Goal: Task Accomplishment & Management: Use online tool/utility

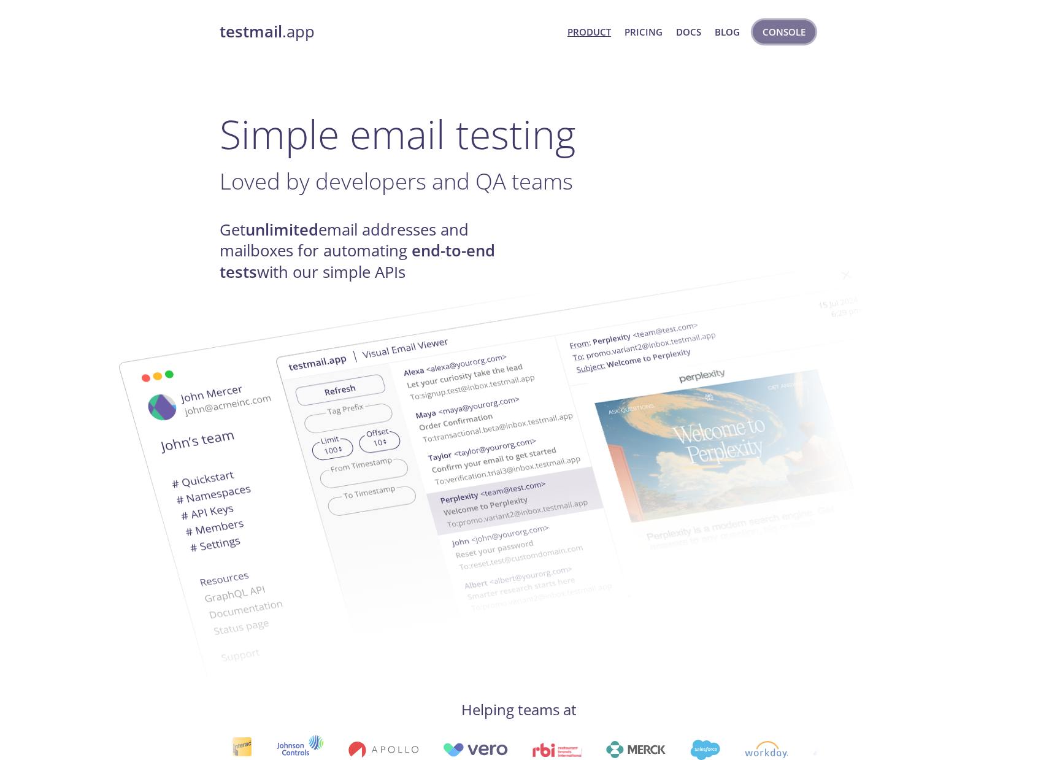
click at [803, 35] on span "Console" at bounding box center [783, 32] width 43 height 16
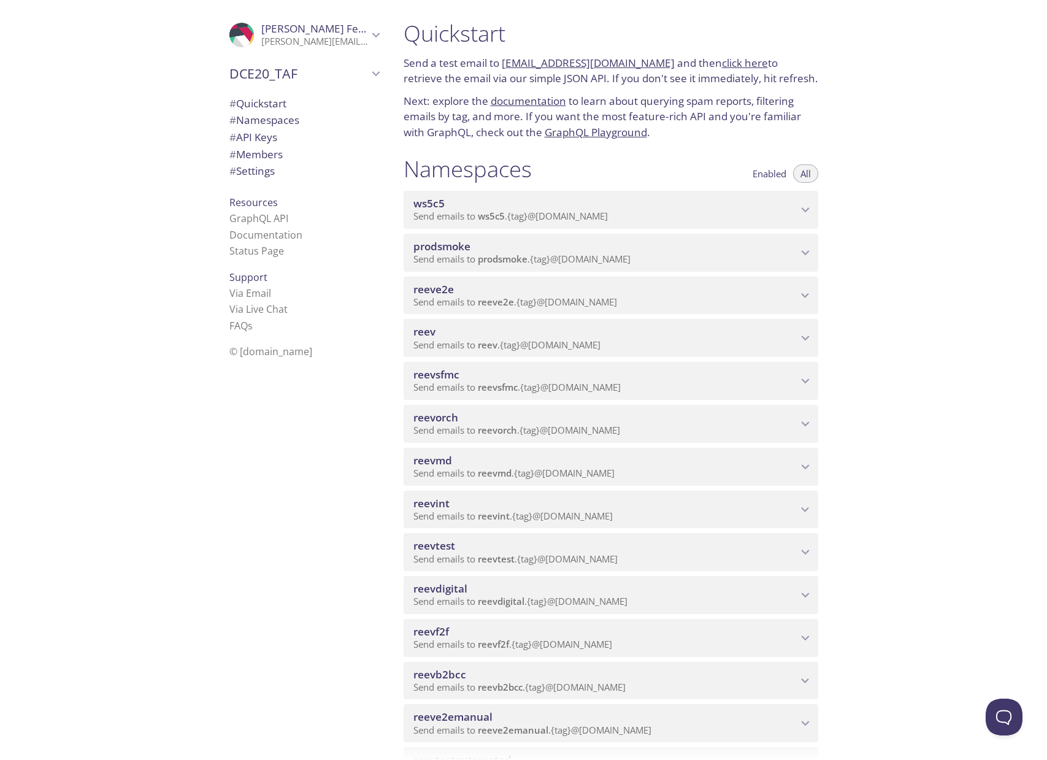
click at [610, 597] on span "Send emails to reevdigital . {tag} @[DOMAIN_NAME]" at bounding box center [520, 601] width 214 height 12
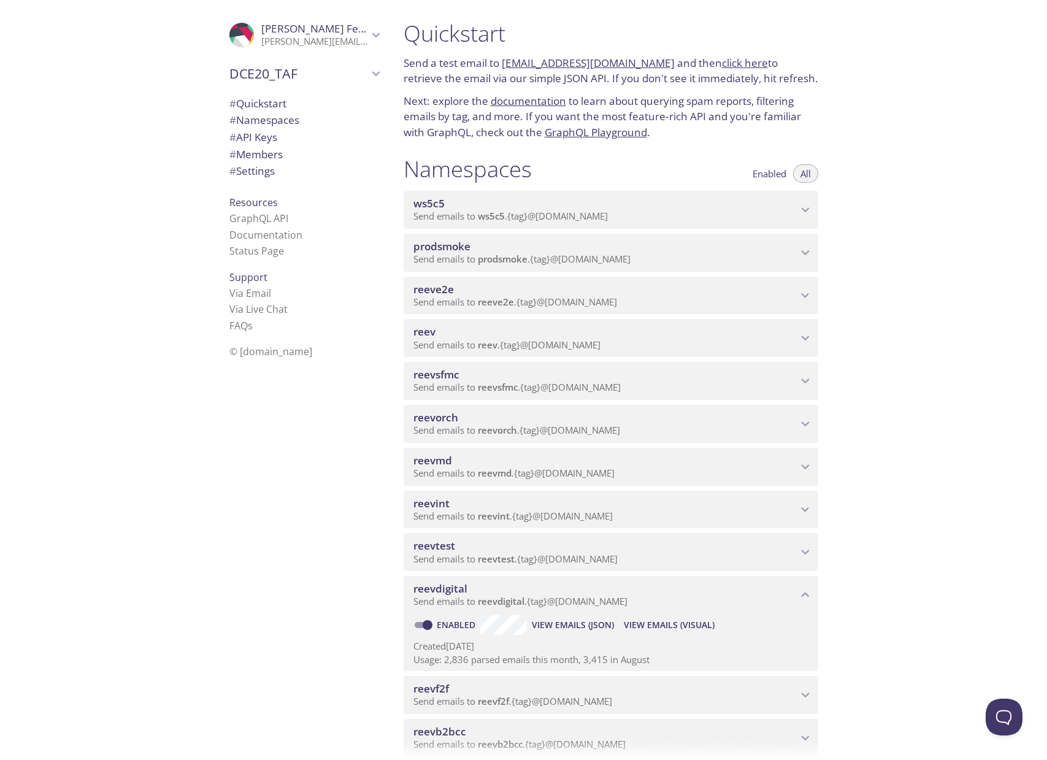
click at [685, 618] on span "View Emails (Visual)" at bounding box center [669, 625] width 91 height 15
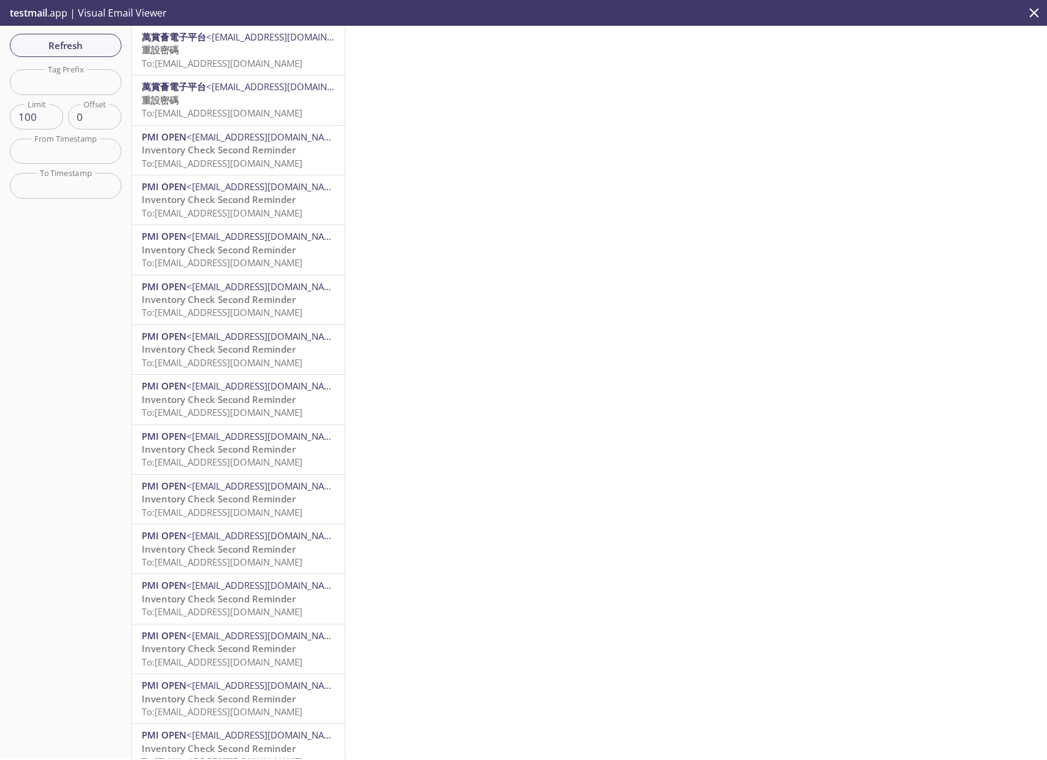
click at [252, 61] on span "To: [EMAIL_ADDRESS][DOMAIN_NAME]" at bounding box center [222, 63] width 161 height 12
